Goal: Transaction & Acquisition: Purchase product/service

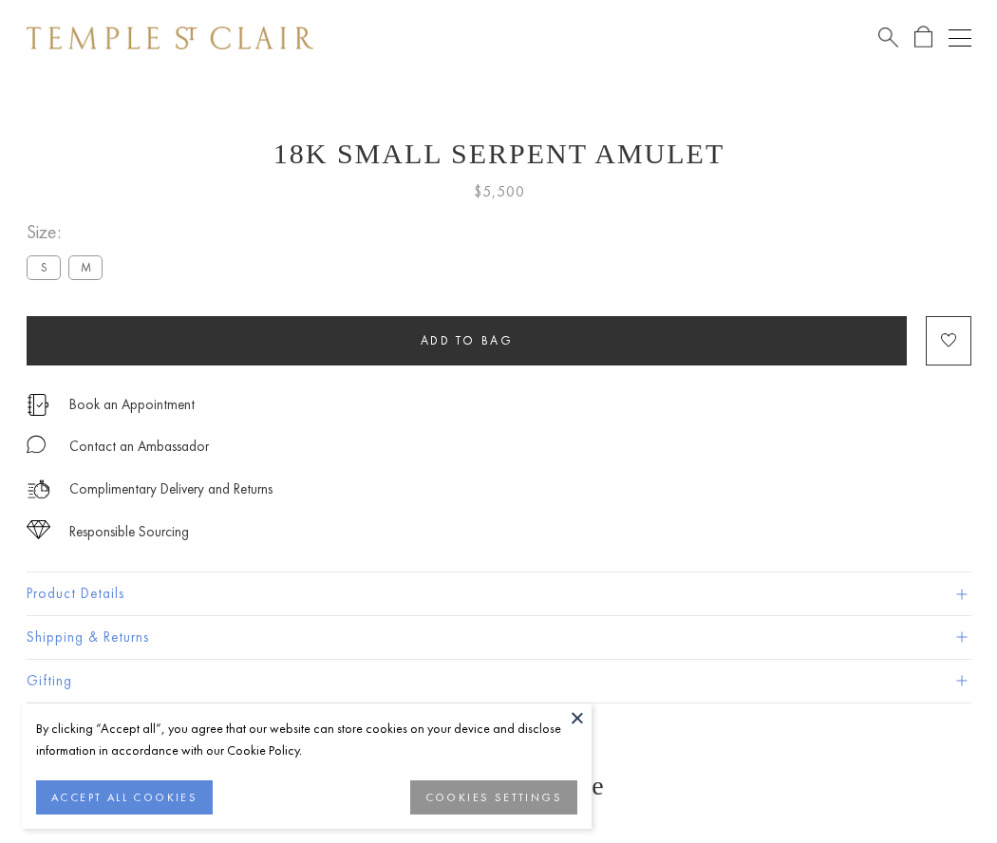
scroll to position [76, 0]
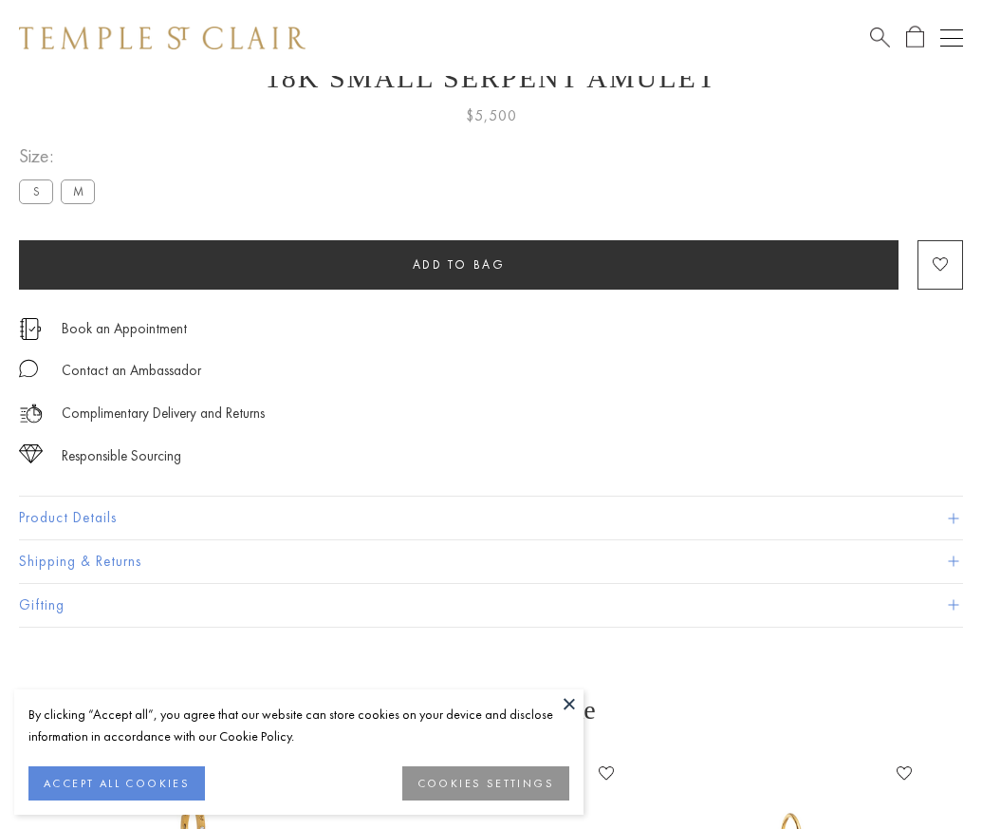
click at [458, 264] on span "Add to bag" at bounding box center [459, 264] width 93 height 16
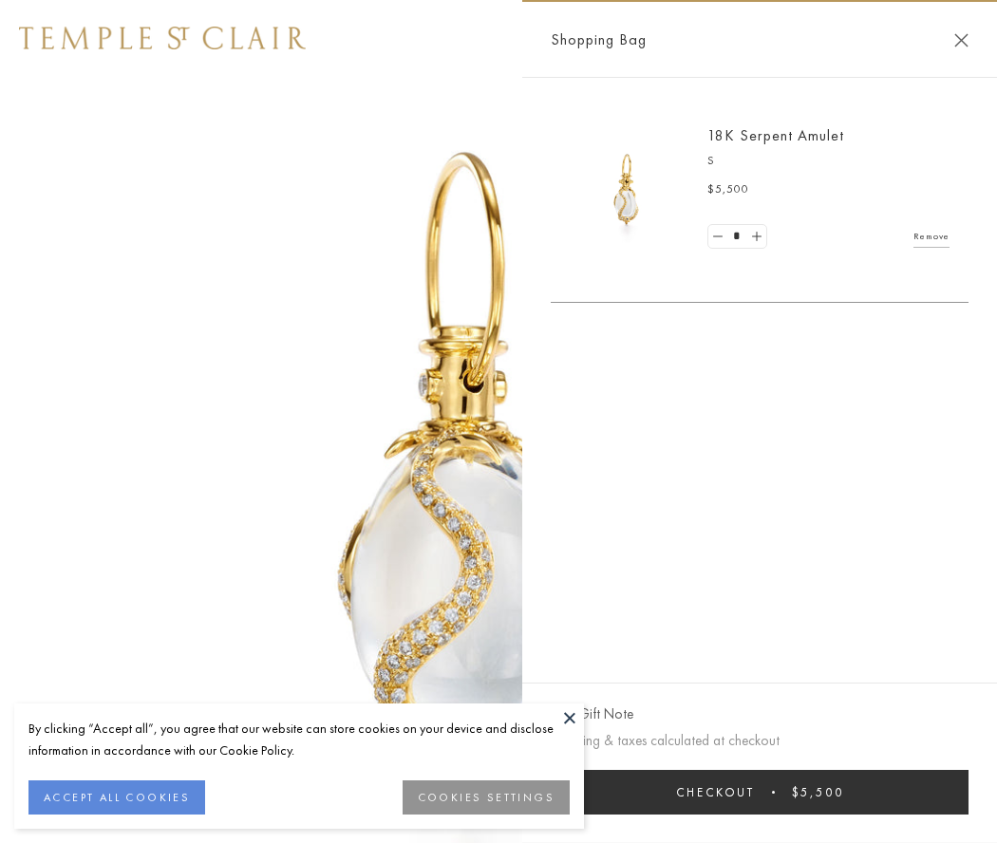
click at [759, 792] on button "Checkout $5,500" at bounding box center [760, 792] width 418 height 45
